Goal: Check status

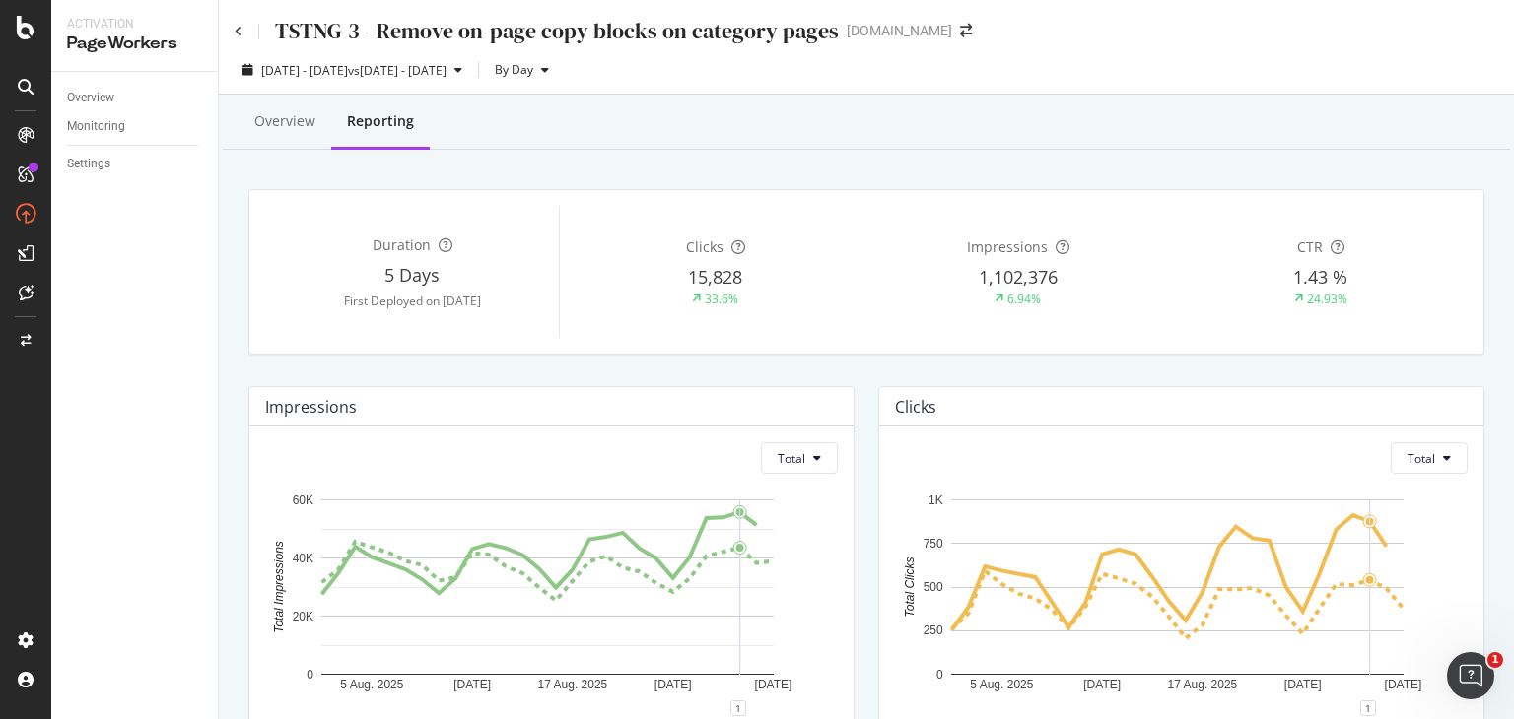
scroll to position [197, 0]
